Goal: Find specific page/section: Find specific page/section

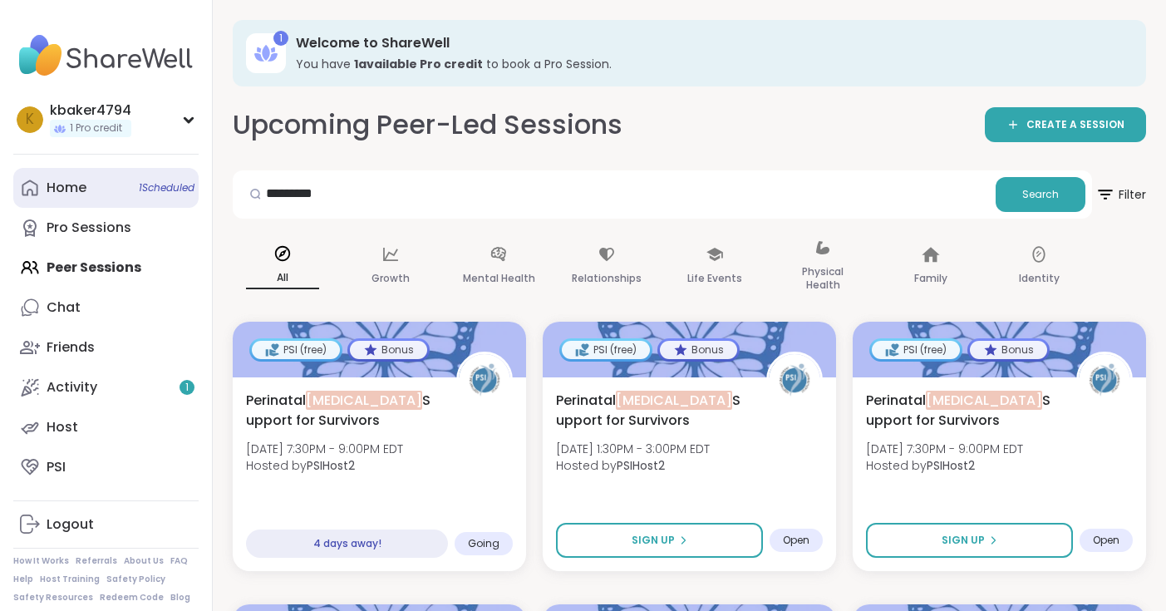
click at [117, 189] on link "Home 1 Scheduled" at bounding box center [105, 188] width 185 height 40
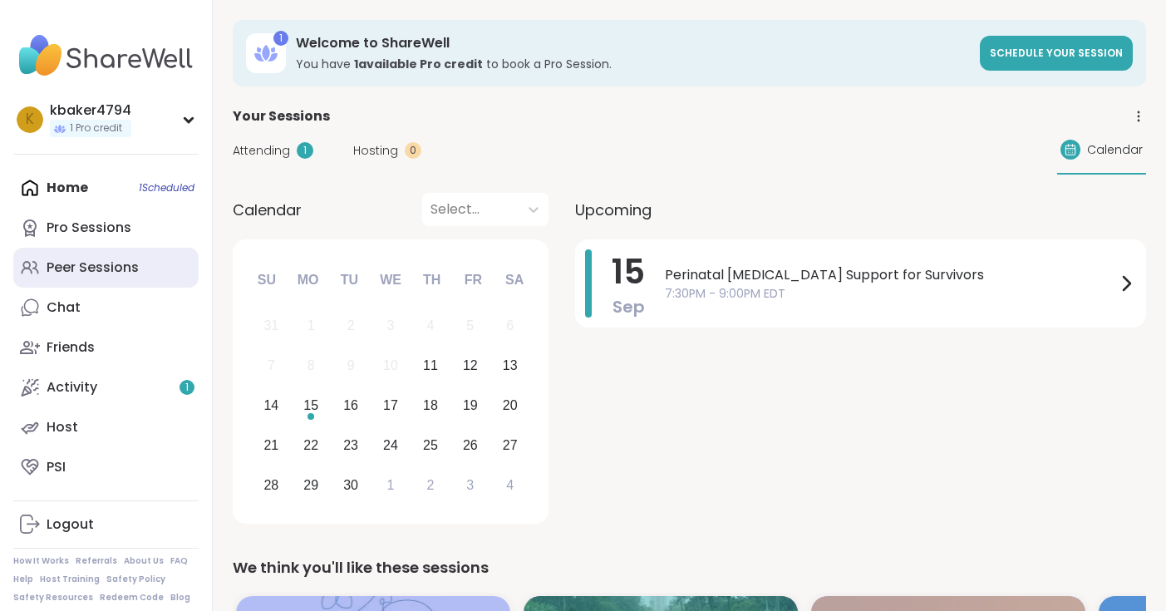
click at [110, 270] on div "Peer Sessions" at bounding box center [93, 267] width 92 height 18
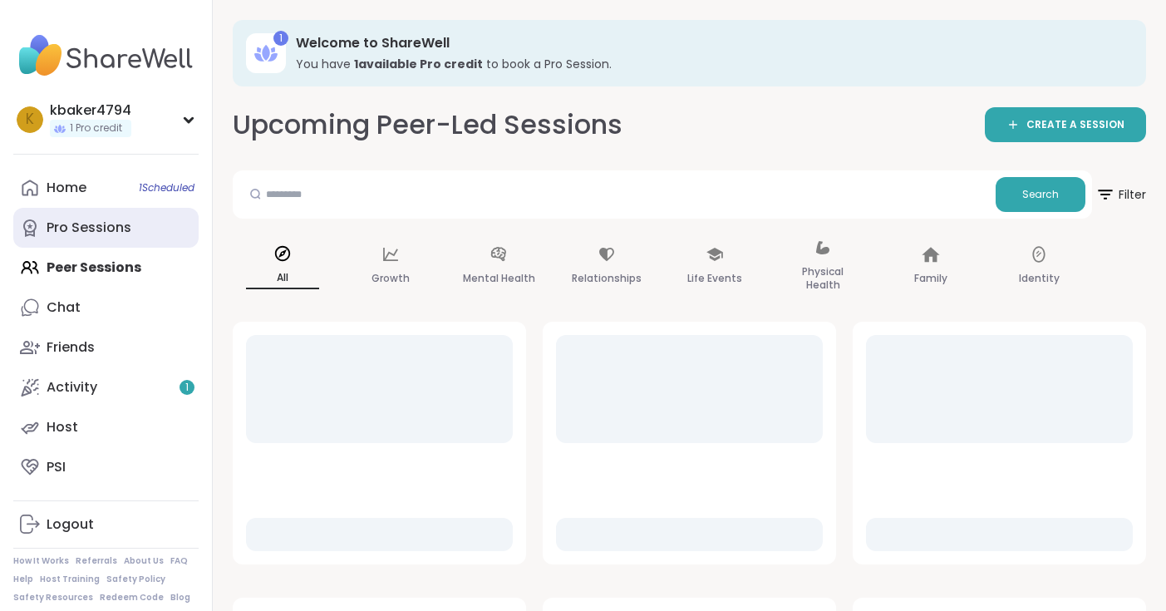
click at [126, 227] on div "Pro Sessions" at bounding box center [89, 228] width 85 height 18
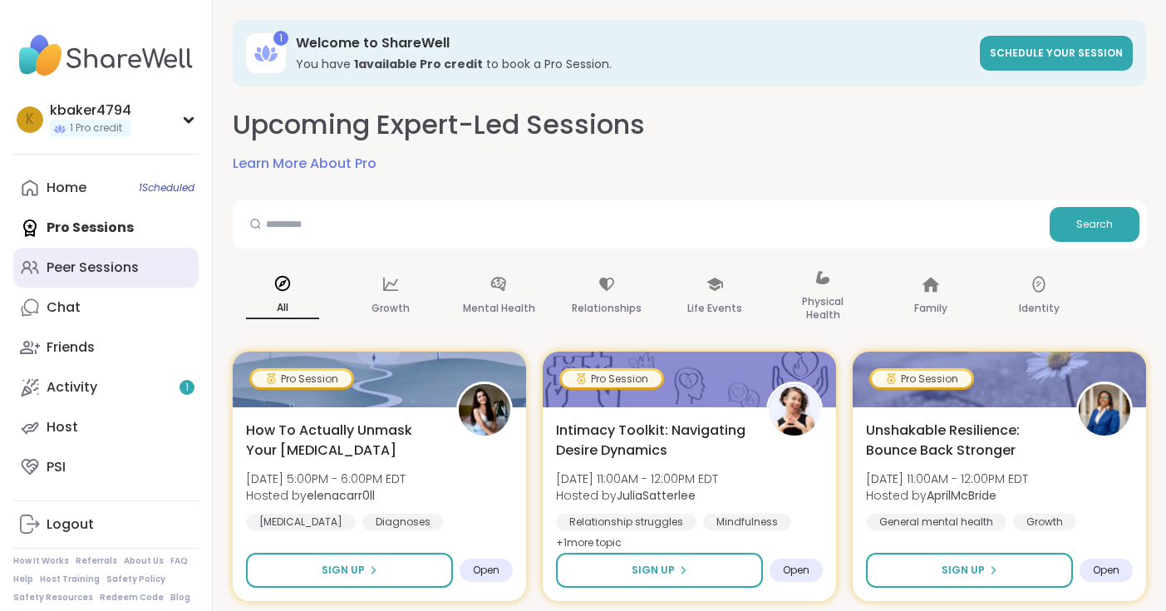
click at [101, 266] on div "Peer Sessions" at bounding box center [93, 267] width 92 height 18
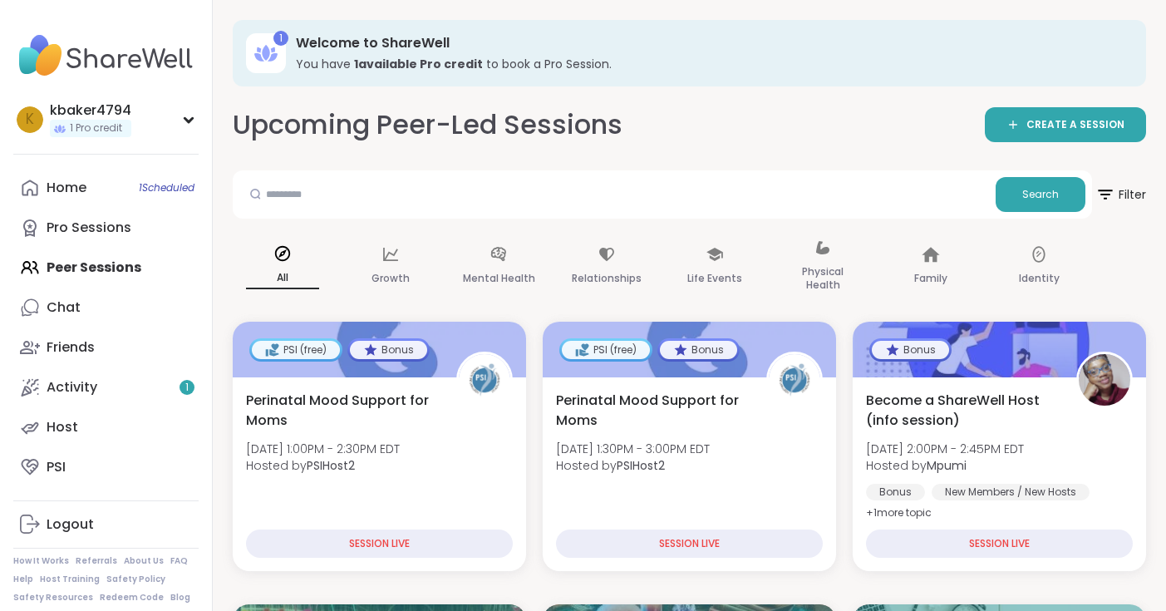
click at [340, 177] on input "text" at bounding box center [613, 193] width 749 height 33
type input "*********"
